Goal: Navigation & Orientation: Understand site structure

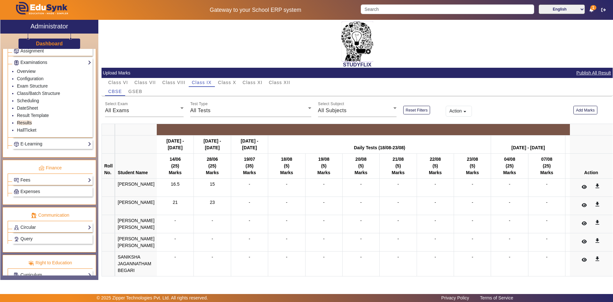
scroll to position [309, 0]
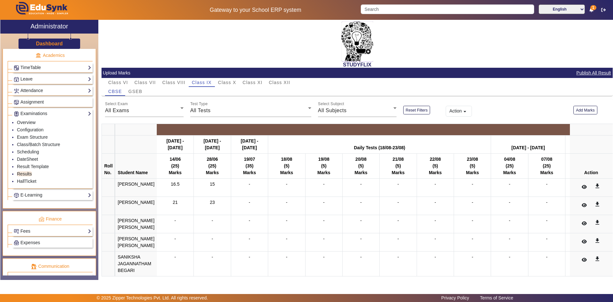
click at [58, 84] on div "Leave Configuration Leave Records Student Leave User Leave Balance View" at bounding box center [52, 79] width 80 height 10
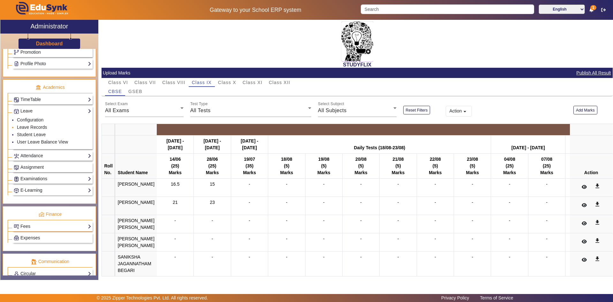
click at [55, 126] on li "Leave Records" at bounding box center [54, 127] width 74 height 7
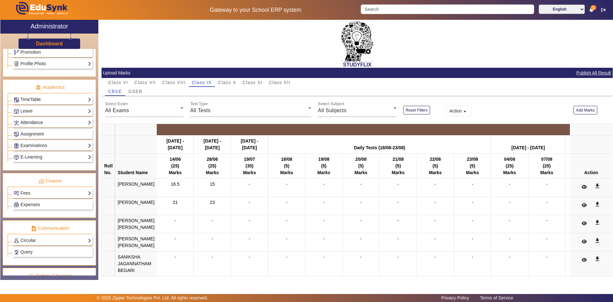
click at [66, 119] on link "Attendance" at bounding box center [53, 122] width 78 height 7
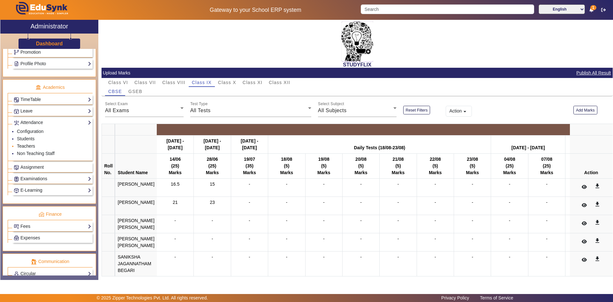
click at [27, 143] on link "Teachers" at bounding box center [26, 145] width 18 height 5
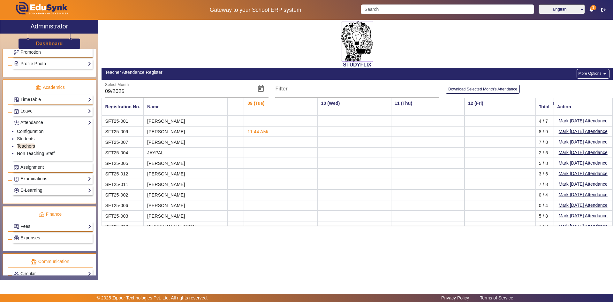
scroll to position [0, 533]
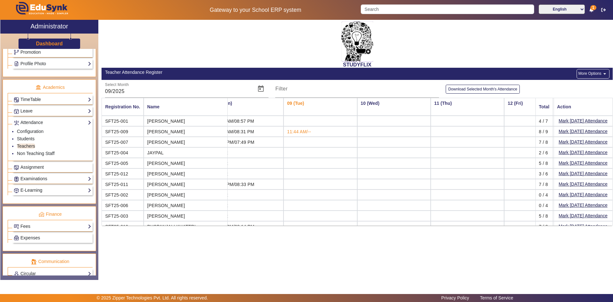
click at [287, 130] on span "11:44 AM/--" at bounding box center [299, 131] width 24 height 5
click at [27, 136] on link "Students" at bounding box center [26, 138] width 18 height 5
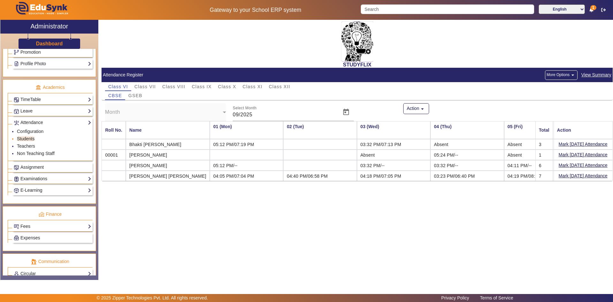
scroll to position [0, 204]
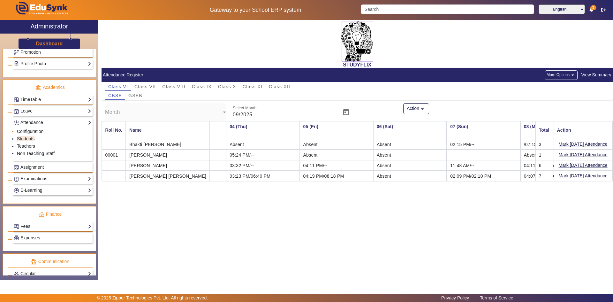
click at [29, 131] on link "Configuration" at bounding box center [30, 131] width 27 height 5
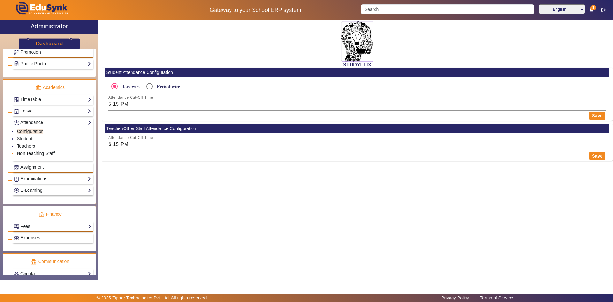
click at [39, 153] on link "Non Teaching Staff" at bounding box center [36, 153] width 38 height 5
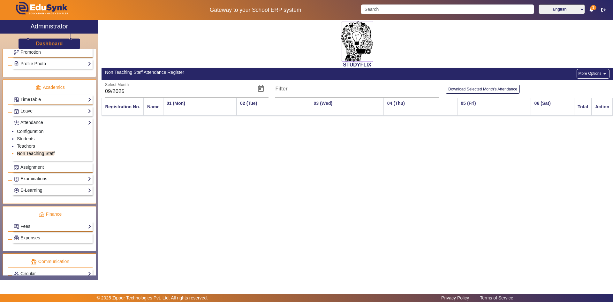
scroll to position [0, 204]
click at [32, 110] on link "Leave" at bounding box center [53, 110] width 78 height 7
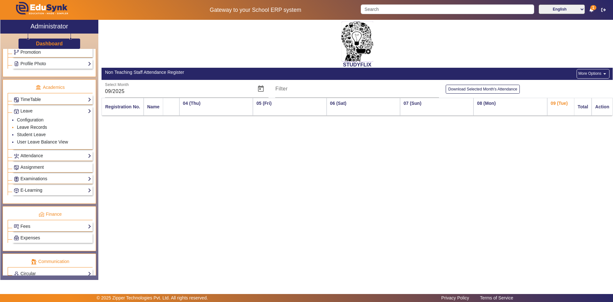
click at [45, 127] on link "Leave Records" at bounding box center [32, 127] width 30 height 5
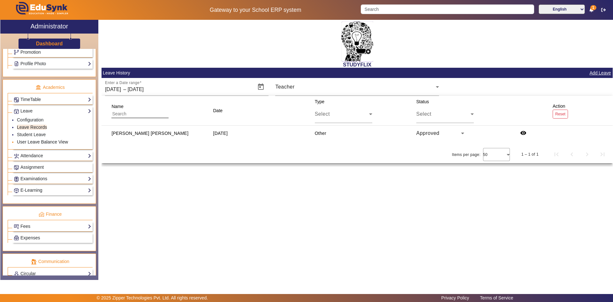
click at [49, 141] on link "User Leave Balance View" at bounding box center [42, 141] width 51 height 5
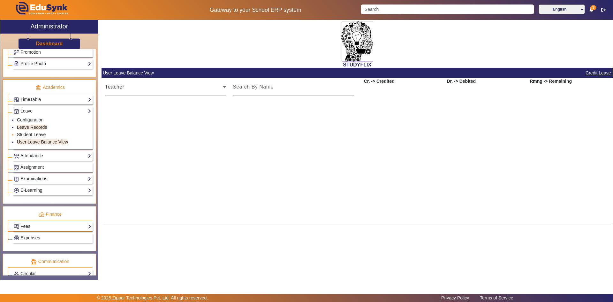
click at [40, 136] on link "Student Leave" at bounding box center [31, 134] width 29 height 5
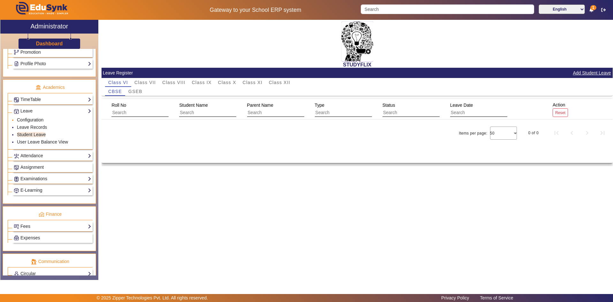
click at [29, 119] on link "Configuration" at bounding box center [30, 119] width 27 height 5
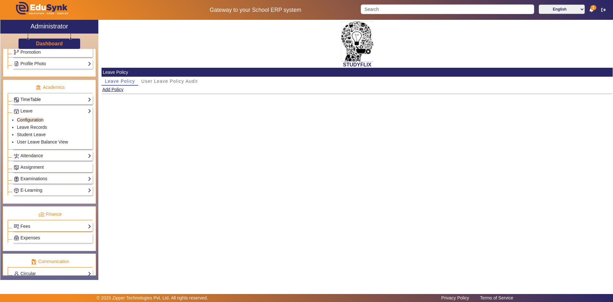
click at [54, 99] on link "TimeTable" at bounding box center [53, 99] width 78 height 7
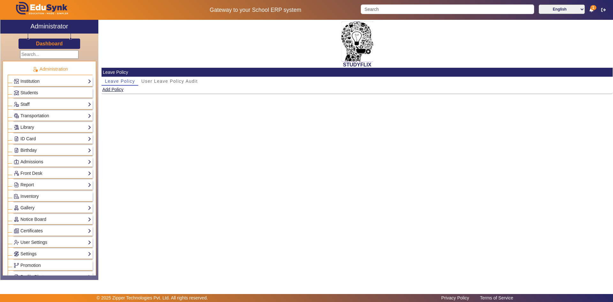
click at [68, 107] on link "Staff" at bounding box center [53, 104] width 78 height 7
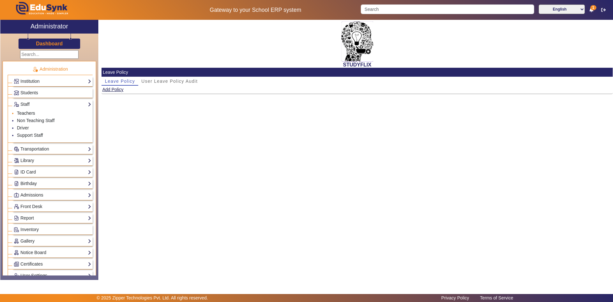
click at [24, 113] on link "Teachers" at bounding box center [26, 113] width 18 height 5
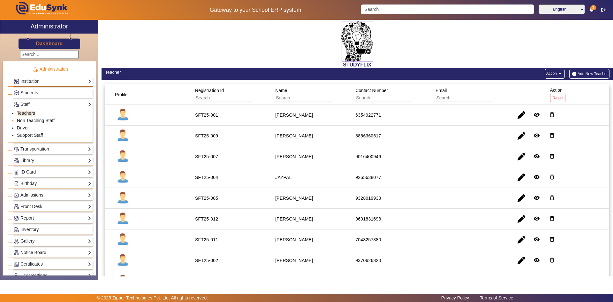
click at [35, 121] on link "Non Teaching Staff" at bounding box center [36, 120] width 38 height 5
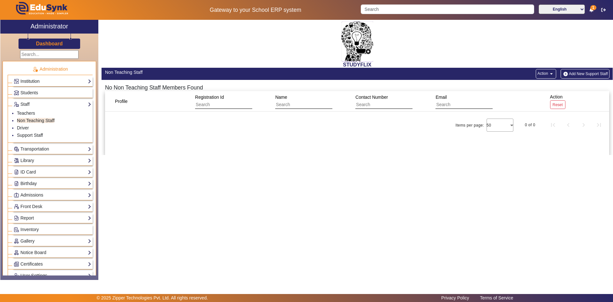
click at [54, 81] on link "Institution" at bounding box center [53, 81] width 78 height 7
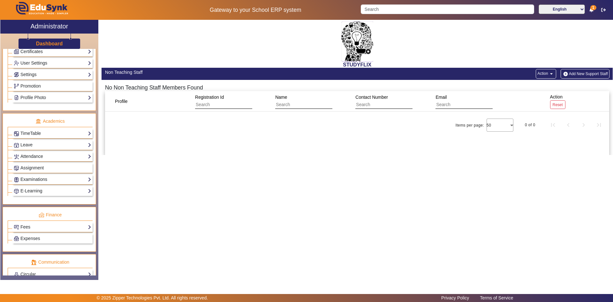
scroll to position [272, 0]
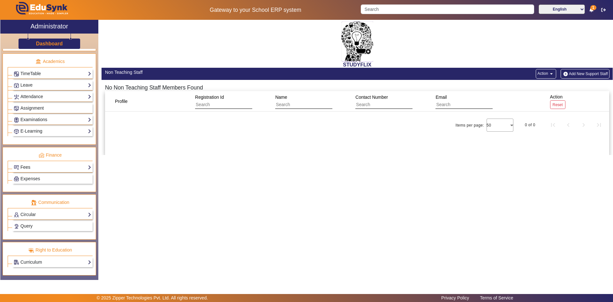
click at [48, 169] on link "Fees" at bounding box center [53, 167] width 78 height 7
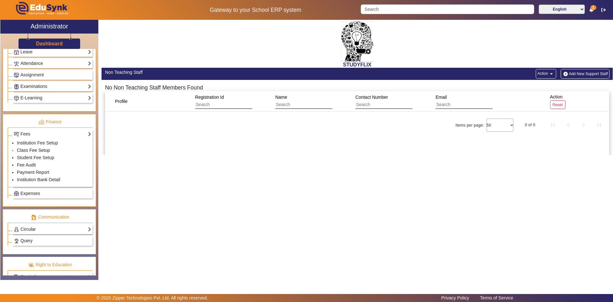
click at [49, 150] on link "Class Fee Setup" at bounding box center [33, 150] width 33 height 5
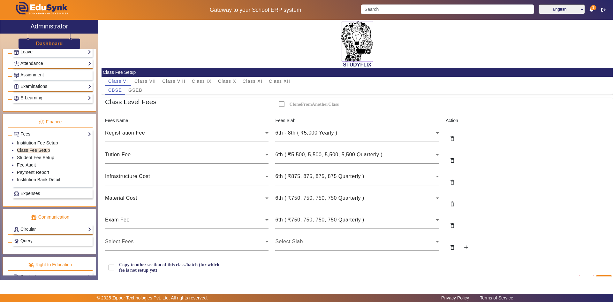
click at [40, 54] on link "Leave" at bounding box center [53, 51] width 78 height 7
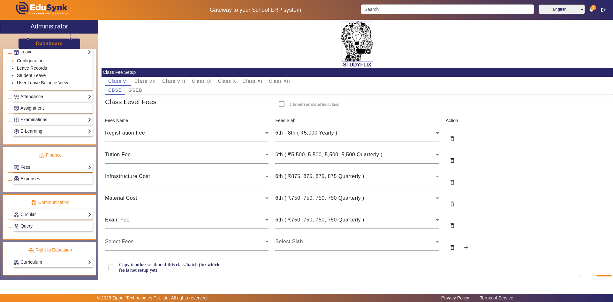
click at [35, 61] on link "Configuration" at bounding box center [30, 60] width 27 height 5
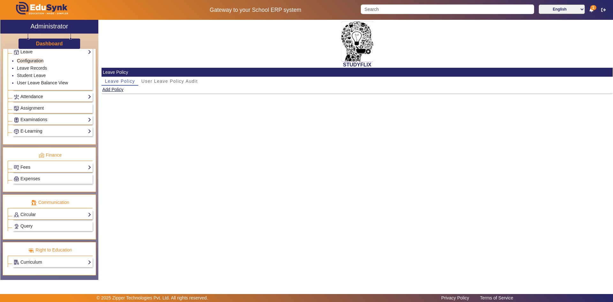
click at [46, 99] on link "Attendance" at bounding box center [53, 96] width 78 height 7
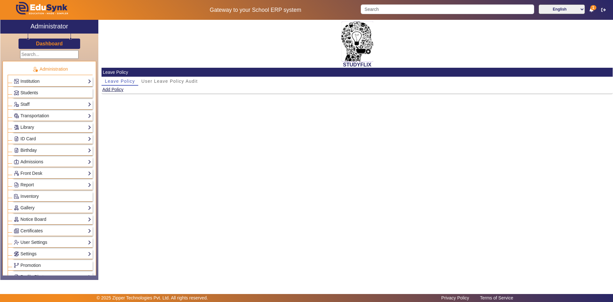
click at [44, 93] on link "Students" at bounding box center [53, 92] width 78 height 7
